Goal: Information Seeking & Learning: Find specific fact

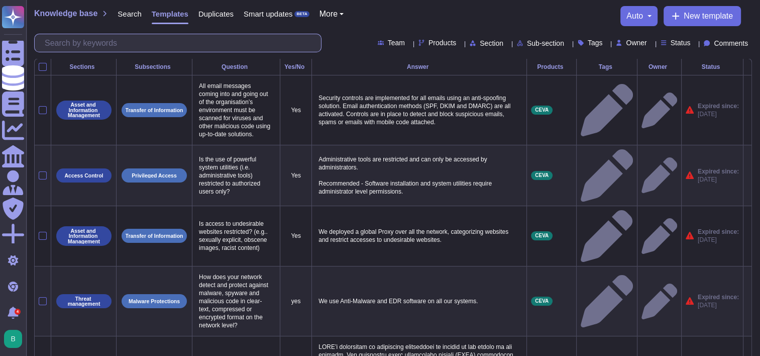
click at [172, 46] on input "text" at bounding box center [180, 43] width 281 height 18
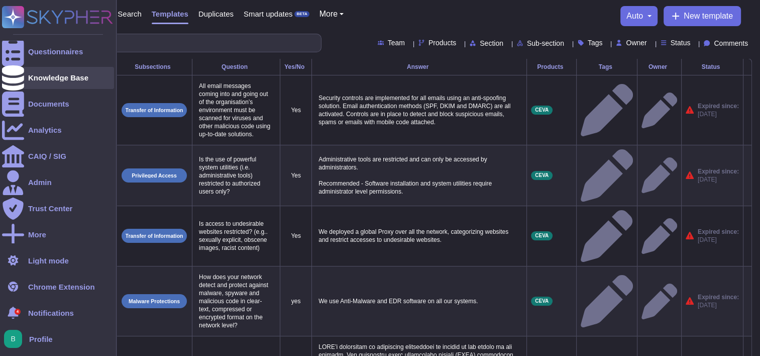
click at [32, 78] on div "Knowledge Base" at bounding box center [58, 78] width 60 height 8
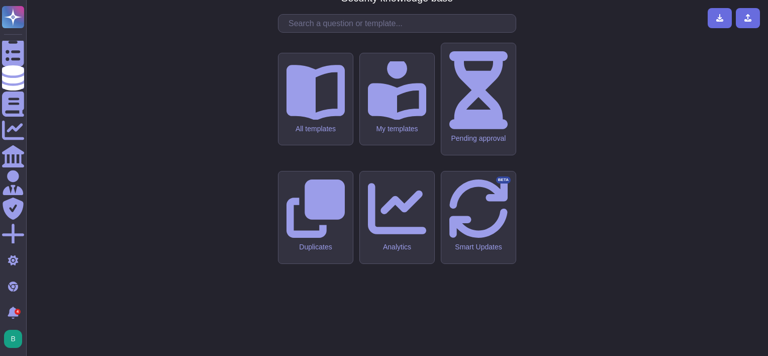
click at [322, 32] on input "text" at bounding box center [399, 24] width 232 height 18
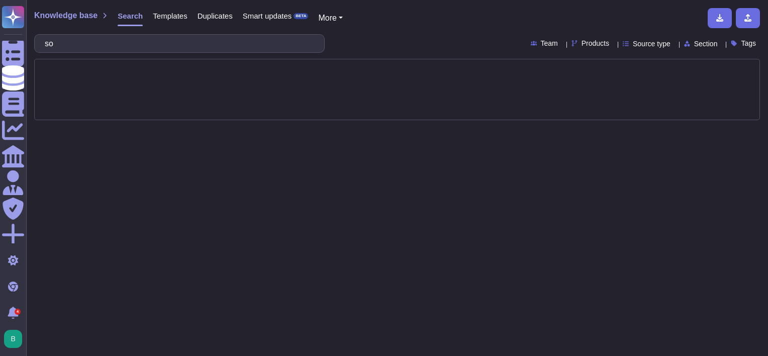
type input "s"
type input "solution"
type input "network security"
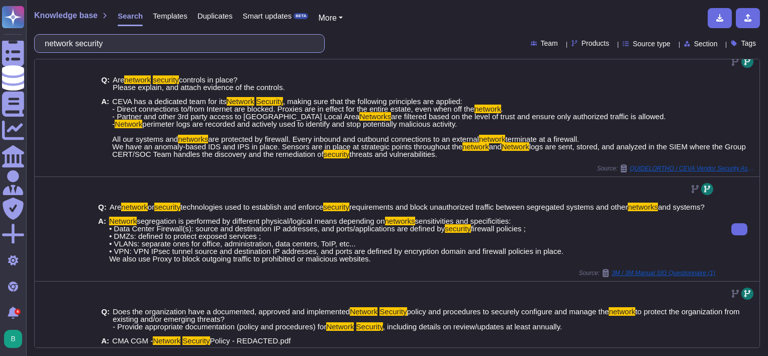
scroll to position [12, 0]
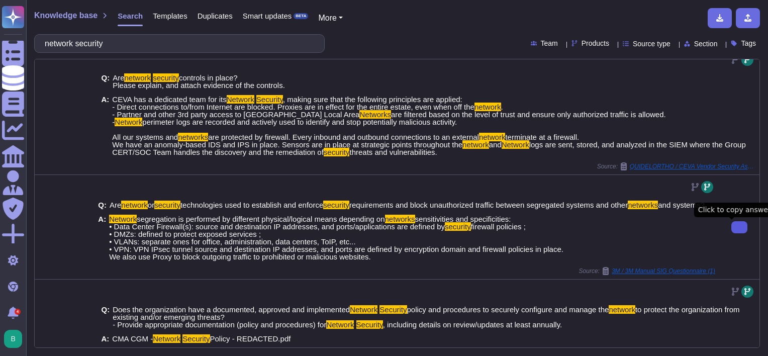
click at [739, 227] on icon at bounding box center [739, 227] width 0 height 0
